Goal: Information Seeking & Learning: Check status

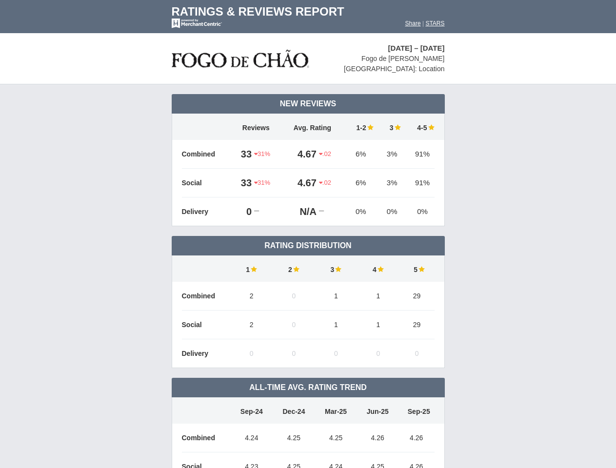
click at [308, 236] on td "Rating Distribution" at bounding box center [308, 246] width 273 height 20
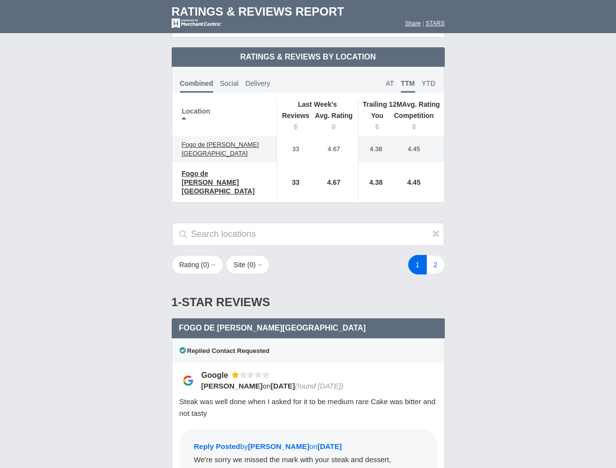
scroll to position [472, 0]
click at [308, 255] on div "1 2" at bounding box center [369, 265] width 171 height 20
click at [224, 110] on th "Location" at bounding box center [224, 118] width 105 height 36
click at [293, 114] on th "Reviews" at bounding box center [292, 122] width 33 height 27
click at [334, 114] on th "Avg. Rating" at bounding box center [334, 122] width 49 height 27
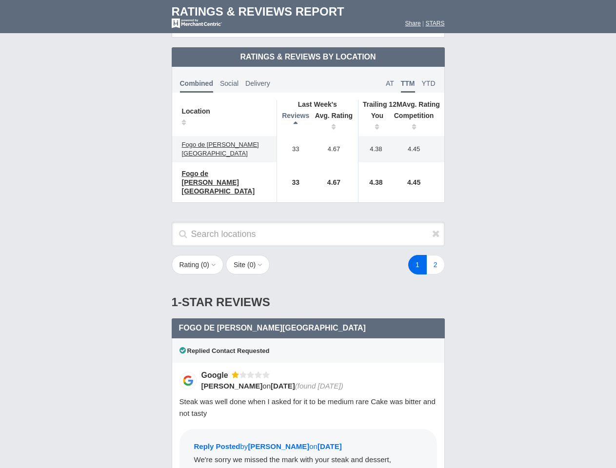
click at [373, 114] on th "You" at bounding box center [373, 122] width 30 height 27
